Goal: Check status: Check status

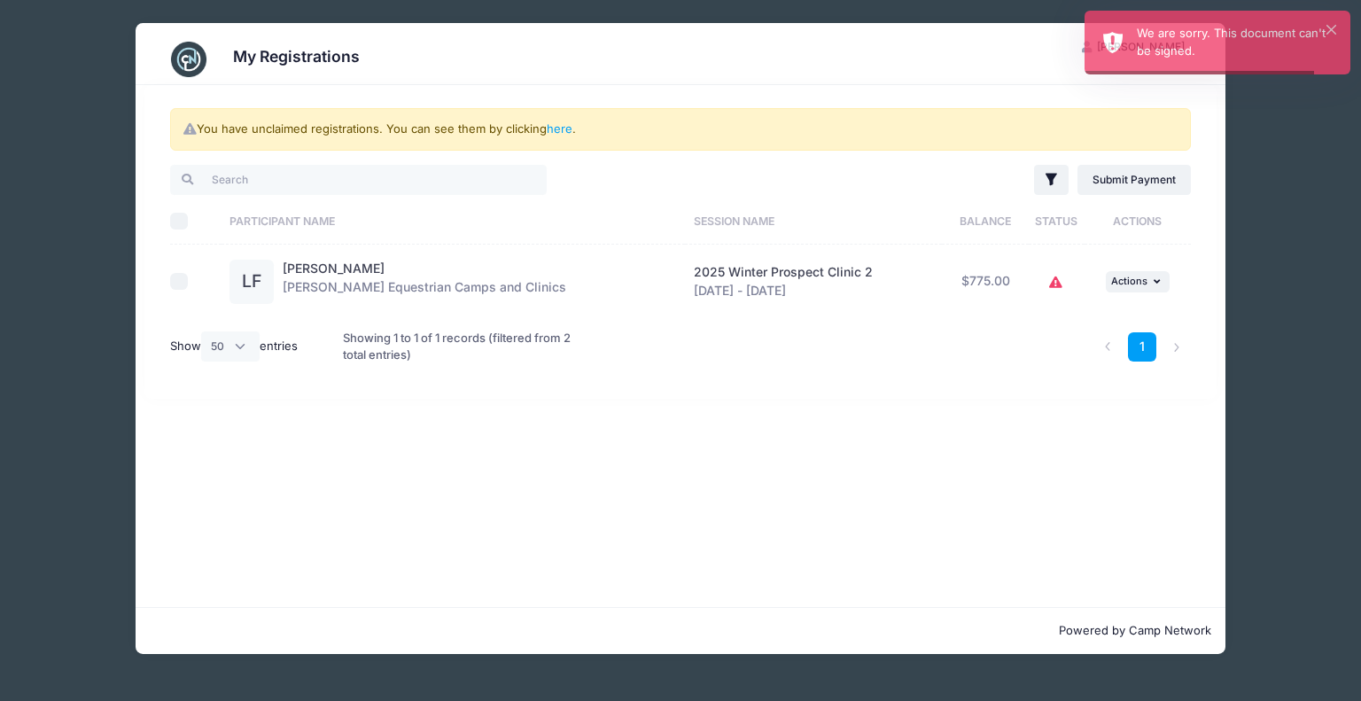
select select "50"
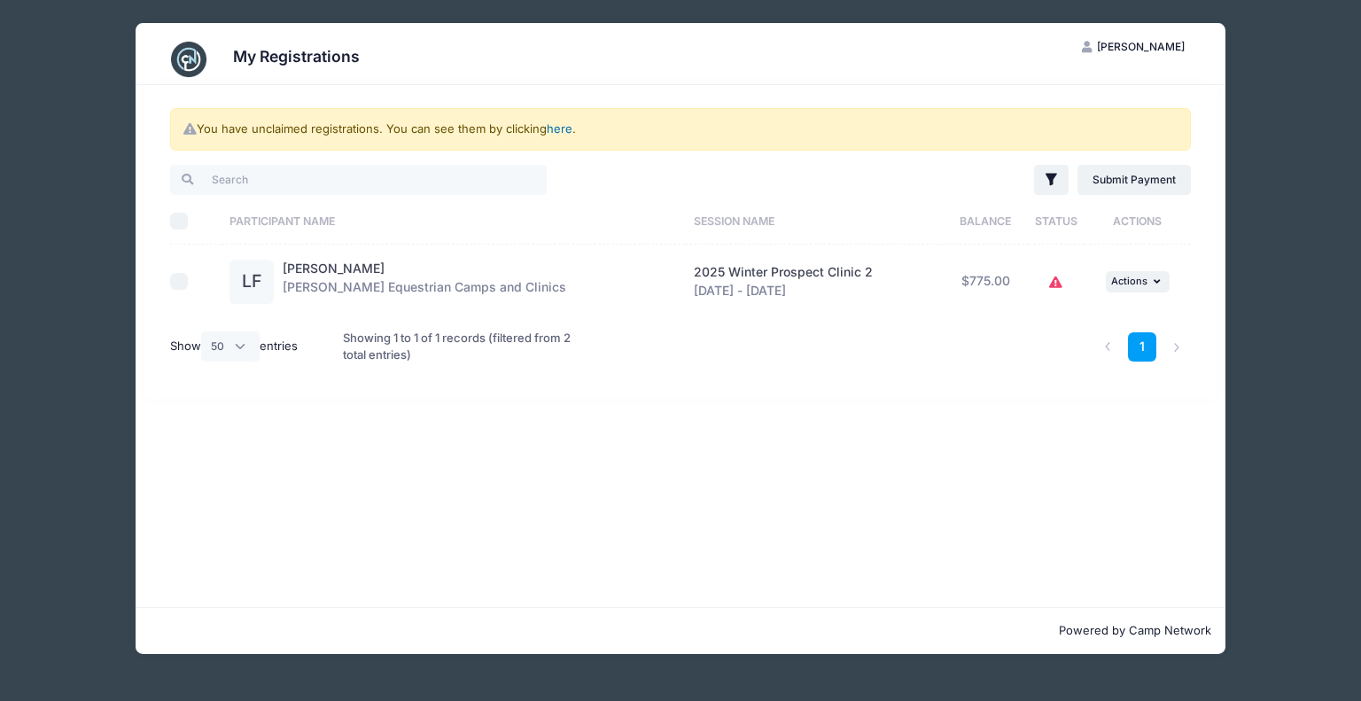
click at [567, 133] on link "here" at bounding box center [560, 128] width 26 height 14
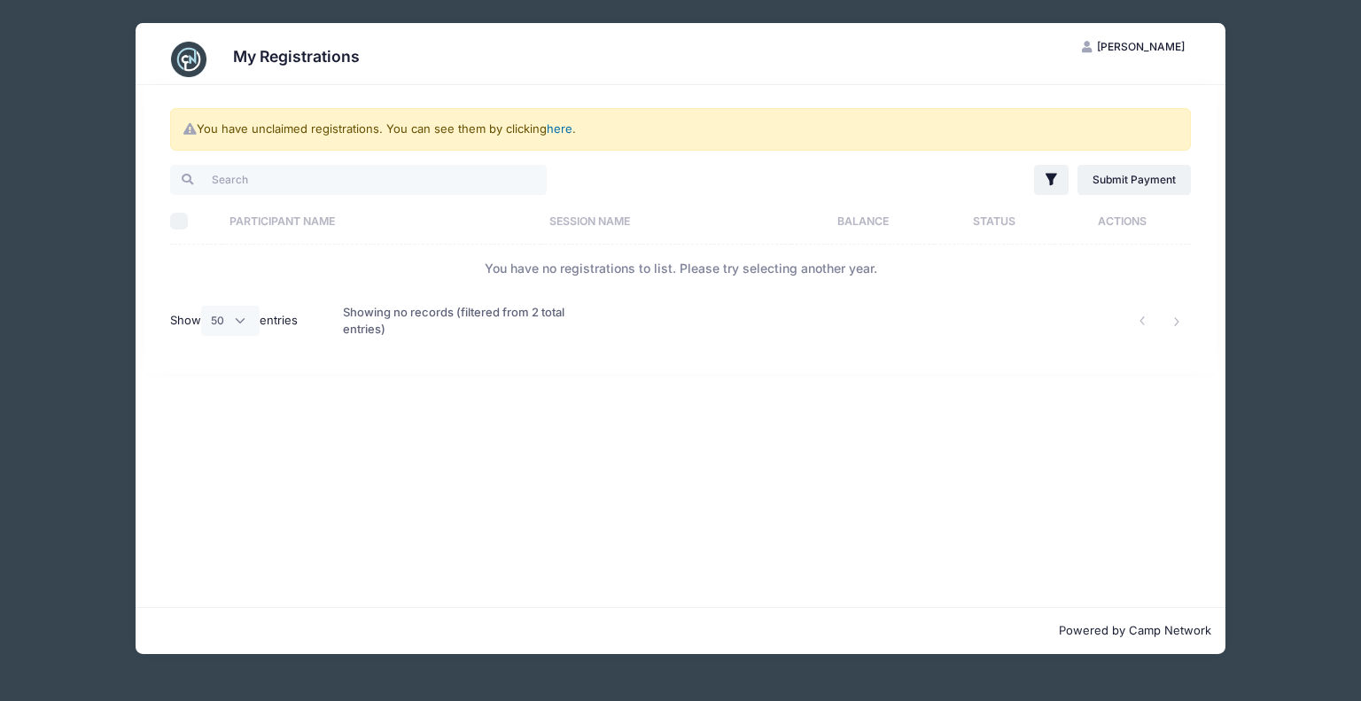
click at [564, 127] on link "here" at bounding box center [560, 128] width 26 height 14
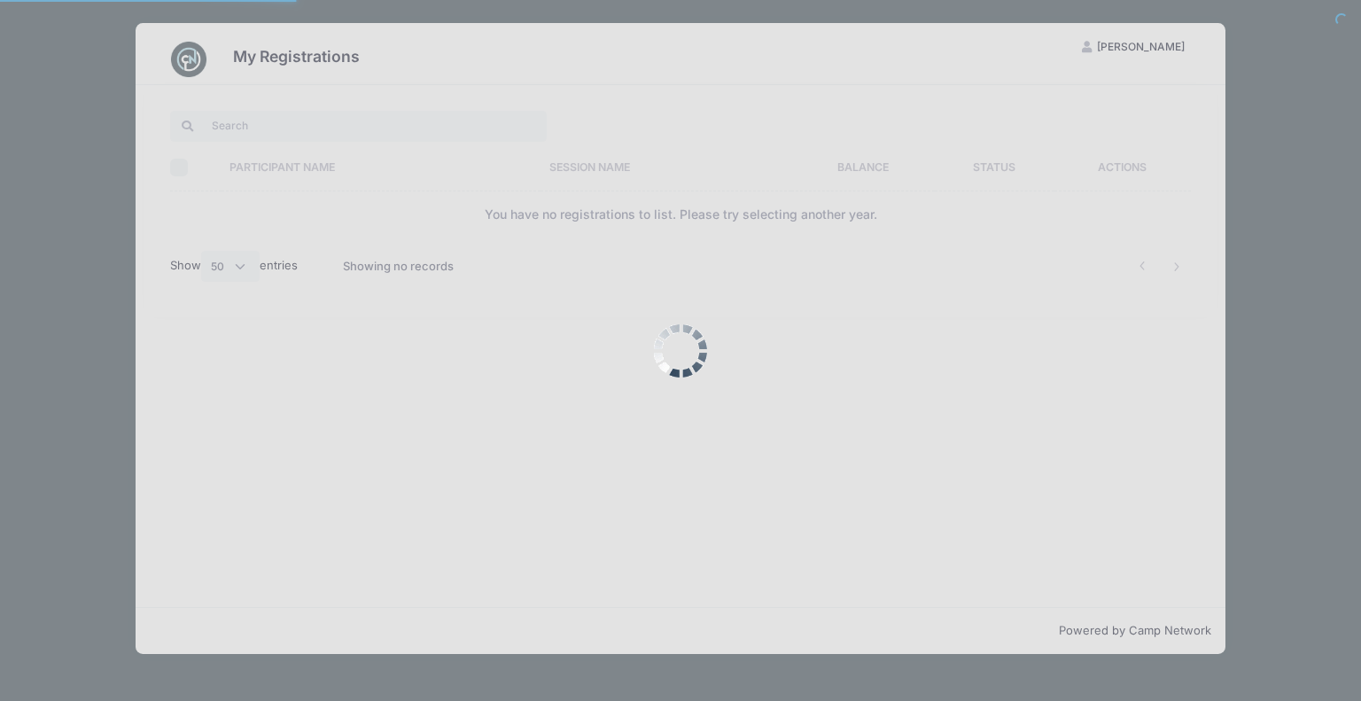
select select "50"
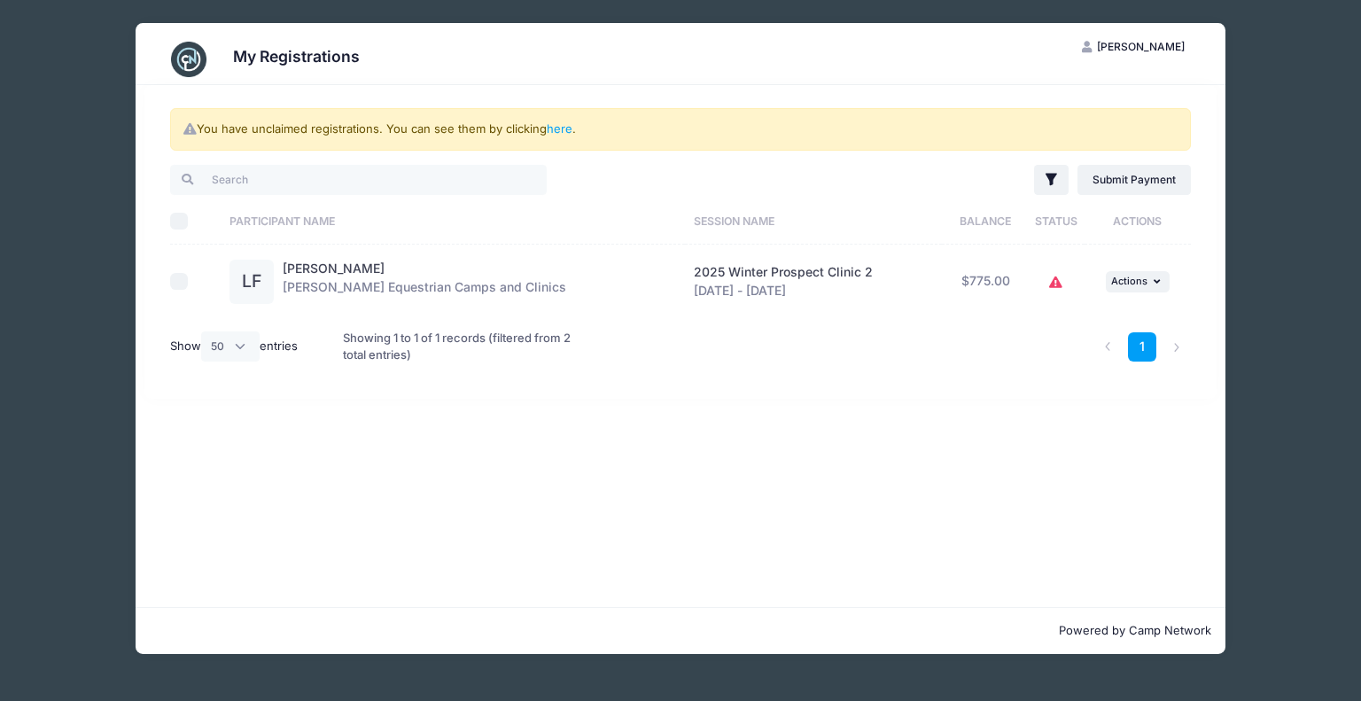
click at [1056, 283] on icon at bounding box center [1056, 283] width 14 height 0
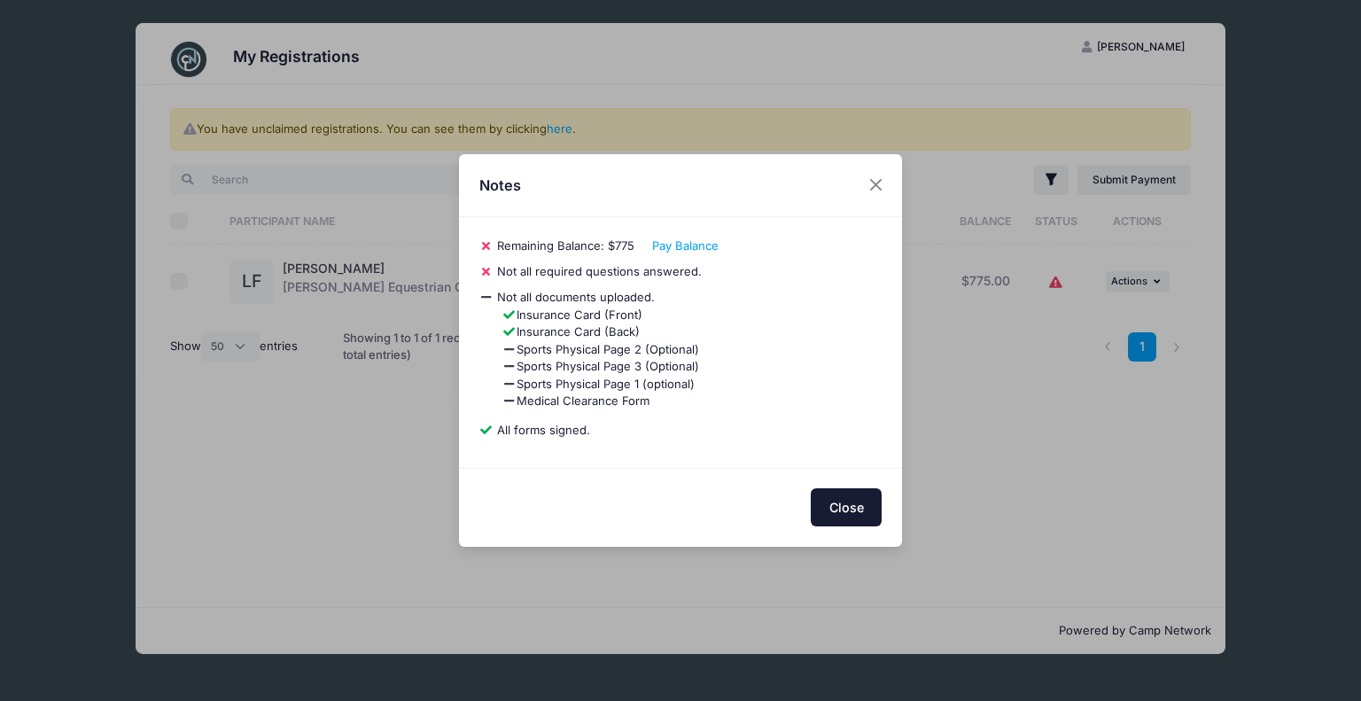
click at [857, 517] on button "Close" at bounding box center [846, 507] width 71 height 38
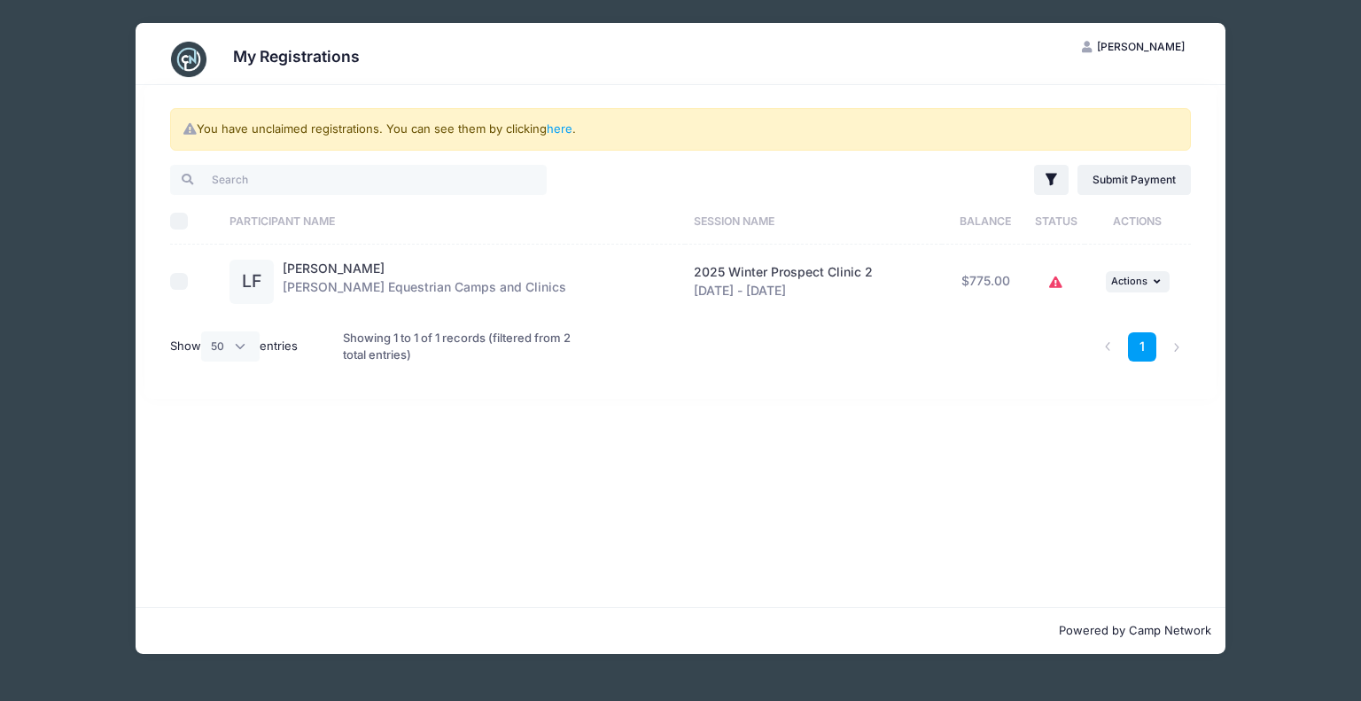
click at [301, 276] on div "Liv Foltz Jessica Braswell Equestrian Camps and Clinics" at bounding box center [425, 282] width 284 height 44
click at [247, 276] on div "LF" at bounding box center [251, 282] width 44 height 44
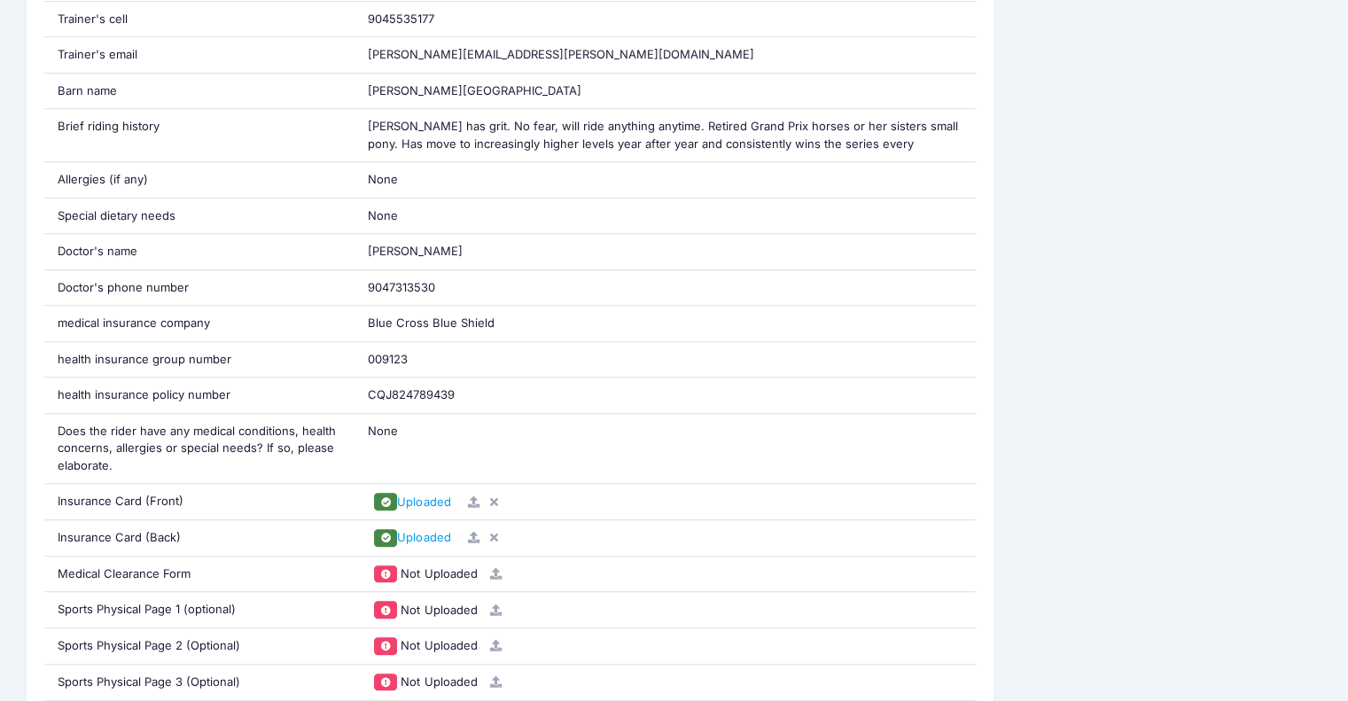
scroll to position [1506, 0]
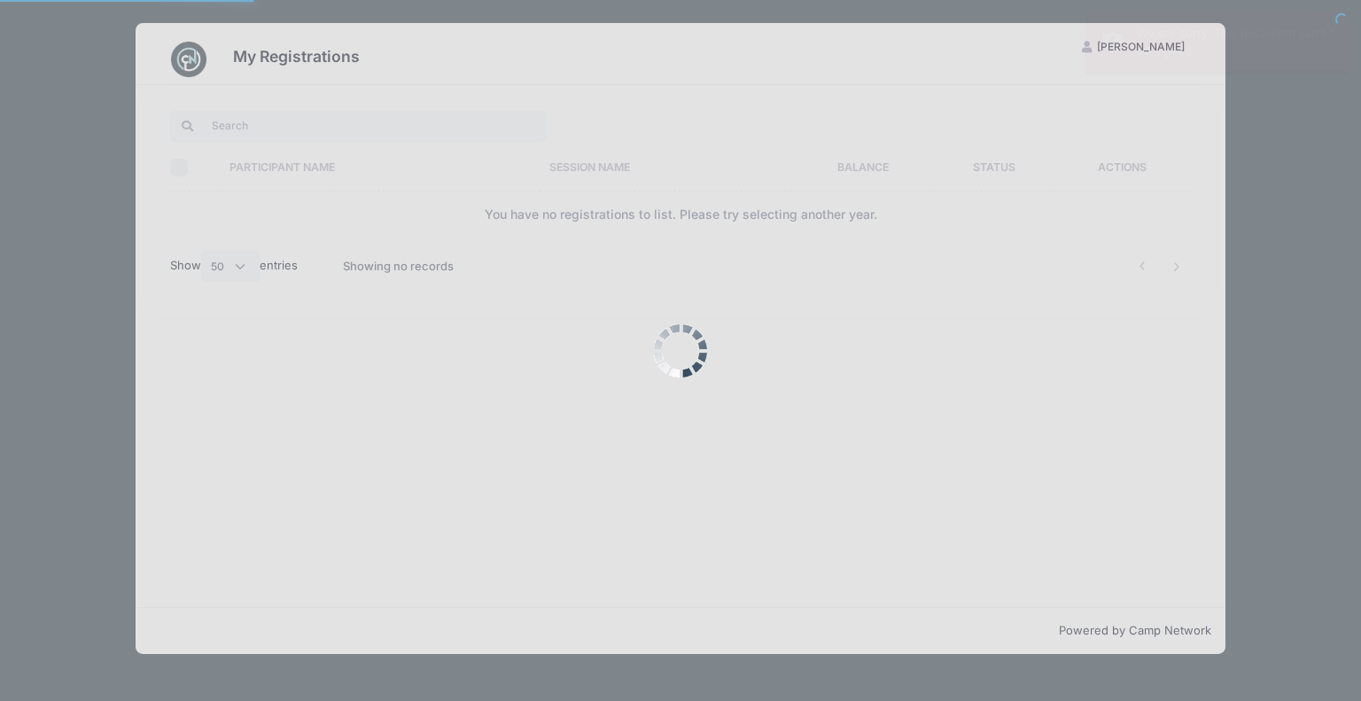
select select "50"
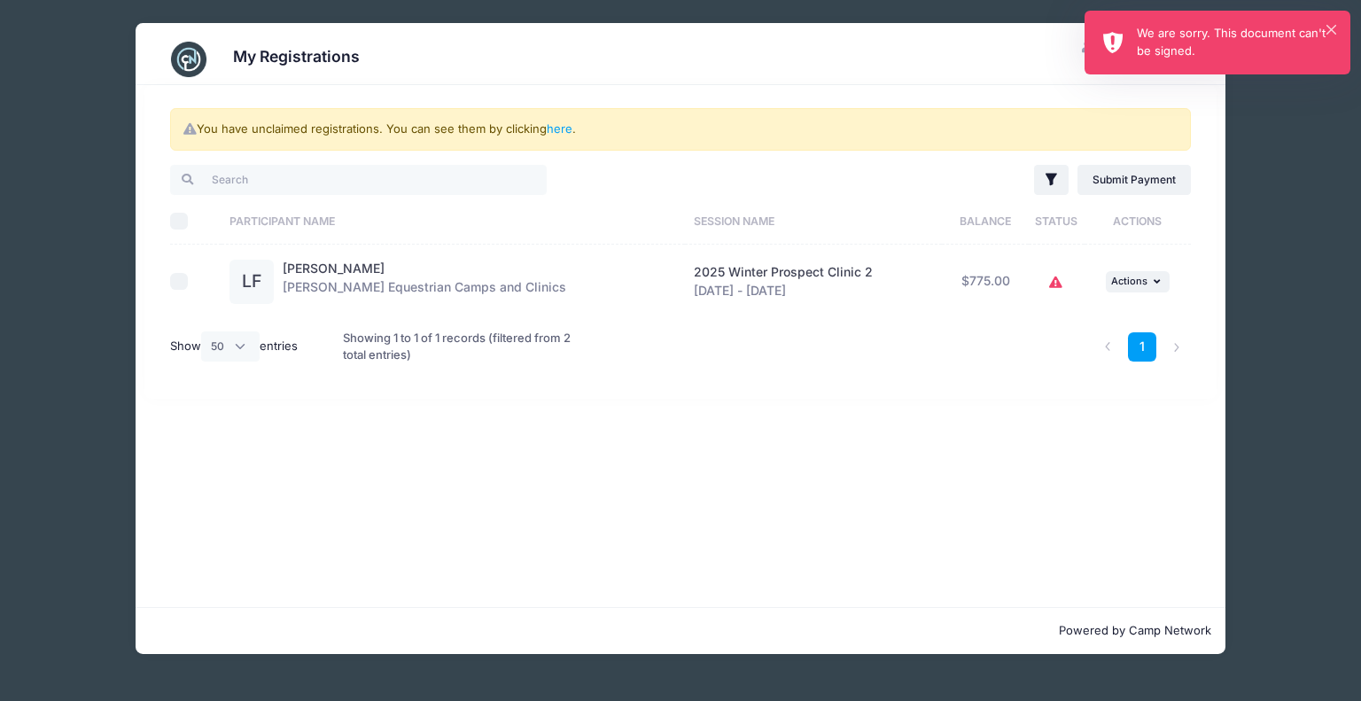
click at [1265, 37] on div "We are sorry. This document can't be signed." at bounding box center [1236, 42] width 199 height 35
